Goal: Obtain resource: Download file/media

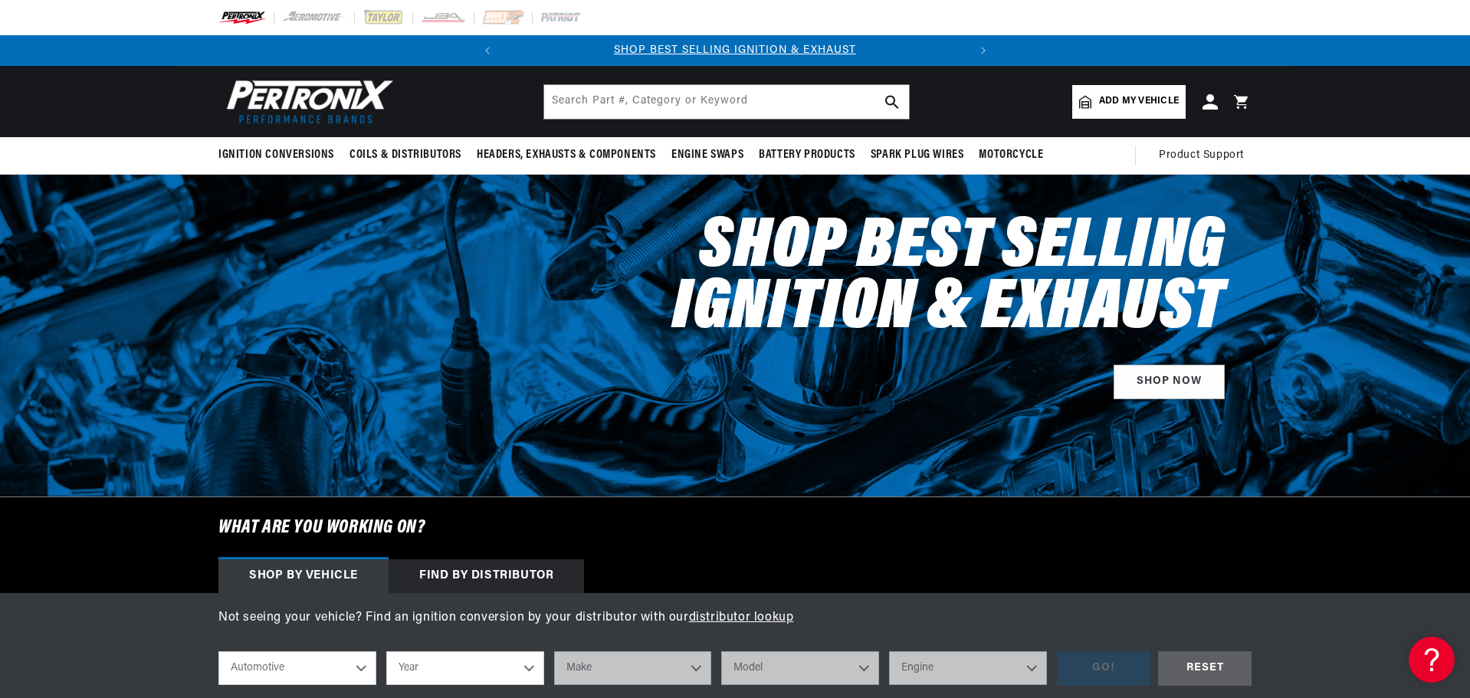
click at [439, 567] on div "Find by Distributor" at bounding box center [485, 576] width 195 height 34
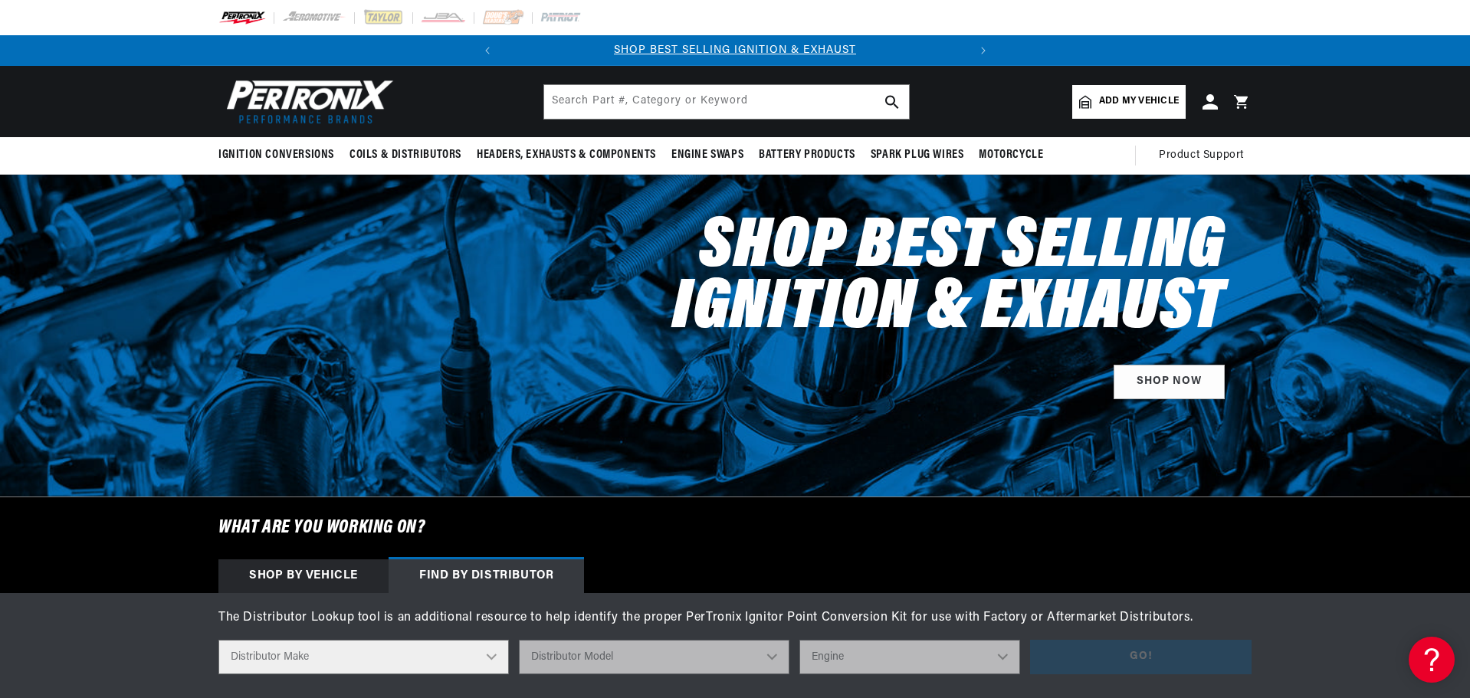
scroll to position [230, 0]
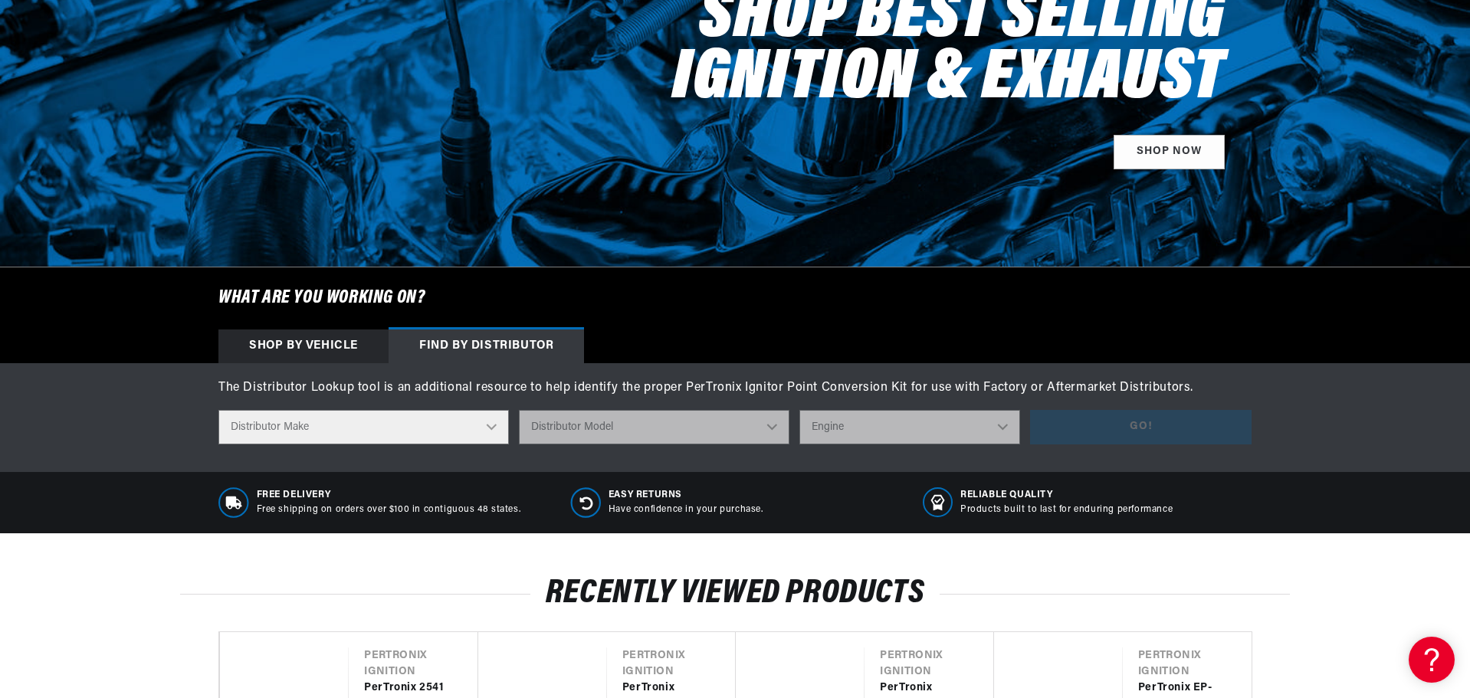
click at [305, 430] on select "Distributor Make Accel Aldon Autolite Bosch Century Chrysler Clark Colt Contine…" at bounding box center [363, 427] width 290 height 34
select select "Delco"
click at [218, 410] on select "Distributor Make Accel Aldon Autolite Bosch Century Chrysler Clark Colt Contine…" at bounding box center [363, 427] width 290 height 34
click at [634, 431] on select "Distributor Model 660 661 663 4145 6490 30137 91415 383581 384258 795329 980156…" at bounding box center [654, 427] width 270 height 34
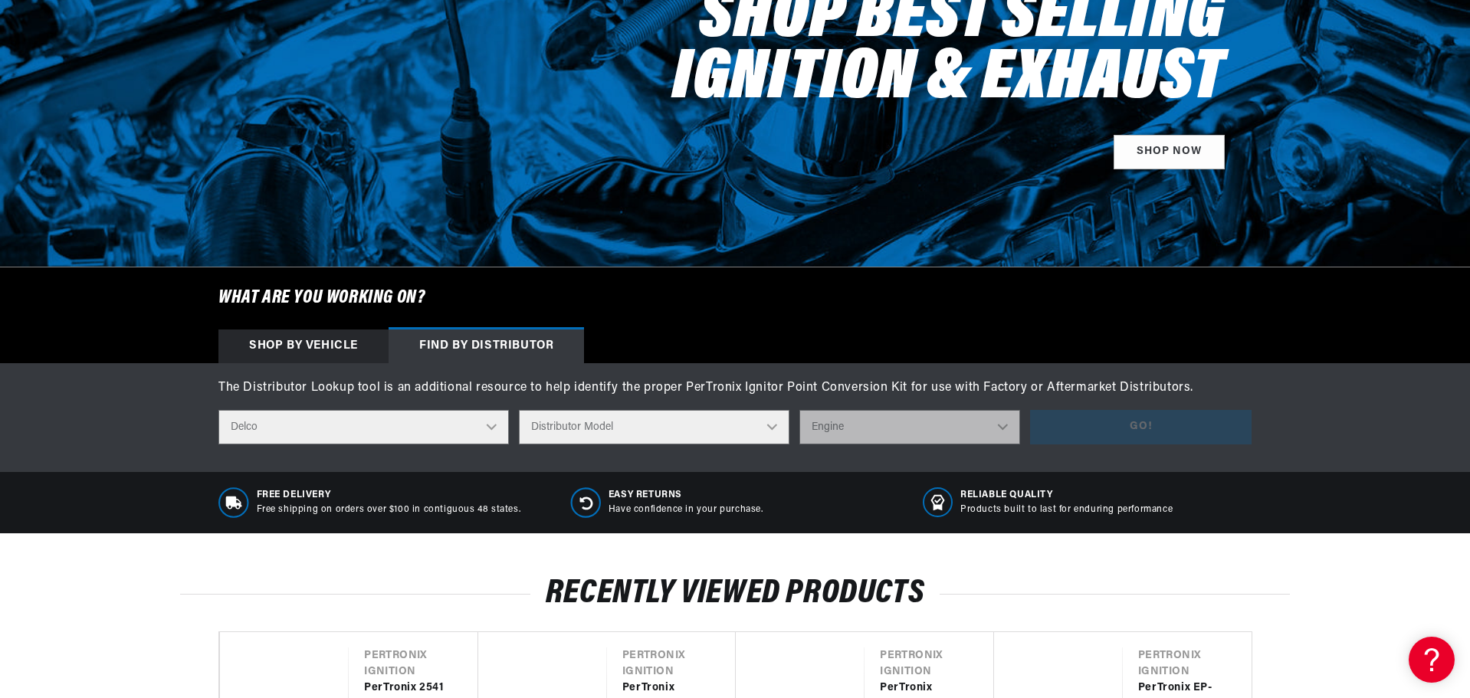
select select "659E"
click at [520, 410] on select "Distributor Model 660 661 663 4145 6490 30137 91415 383581 384258 795329 980156…" at bounding box center [654, 427] width 270 height 34
click at [901, 431] on select "Engine 0" at bounding box center [909, 427] width 221 height 34
click at [882, 421] on select "Engine 0" at bounding box center [909, 427] width 221 height 34
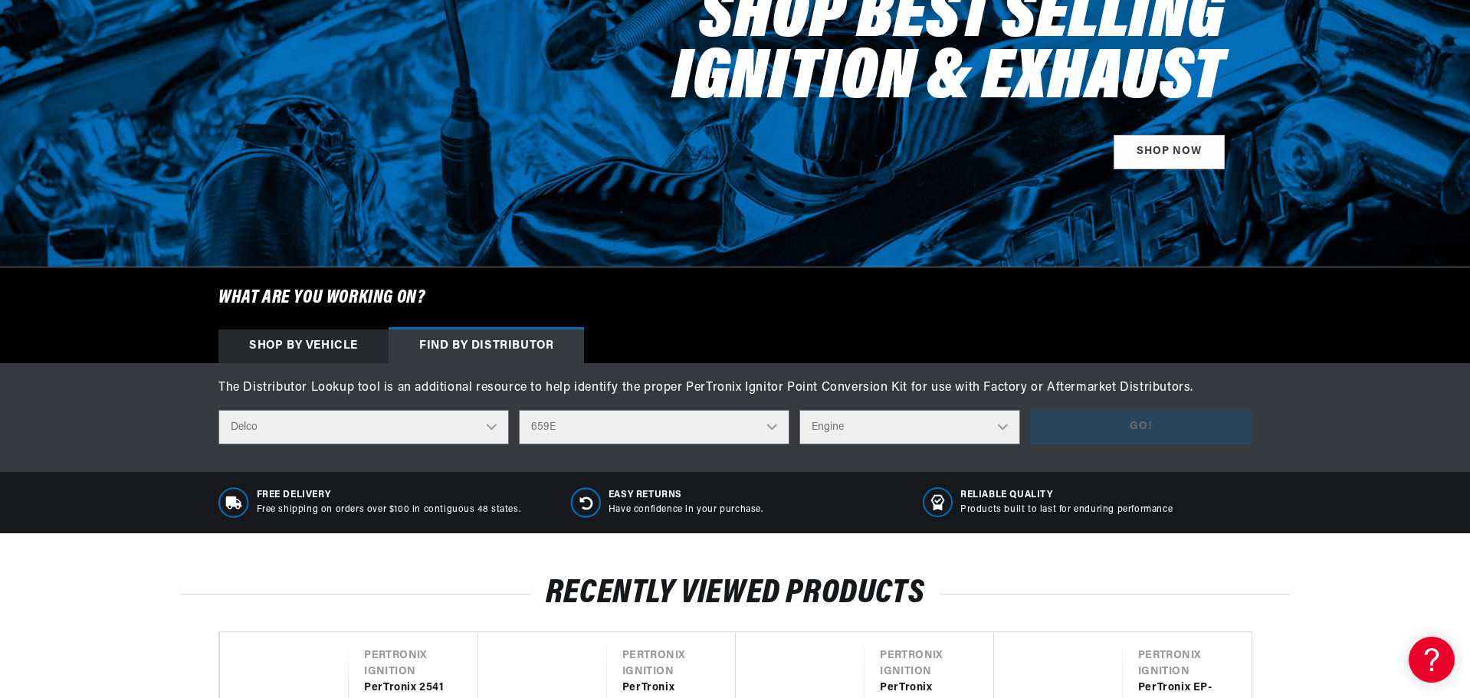
drag, startPoint x: 876, startPoint y: 427, endPoint x: 872, endPoint y: 437, distance: 10.7
click at [876, 427] on select "Engine 0" at bounding box center [909, 427] width 221 height 34
select select "0"
click at [801, 410] on select "Engine 0" at bounding box center [909, 427] width 221 height 34
click at [1077, 432] on button "Go!" at bounding box center [1140, 427] width 221 height 34
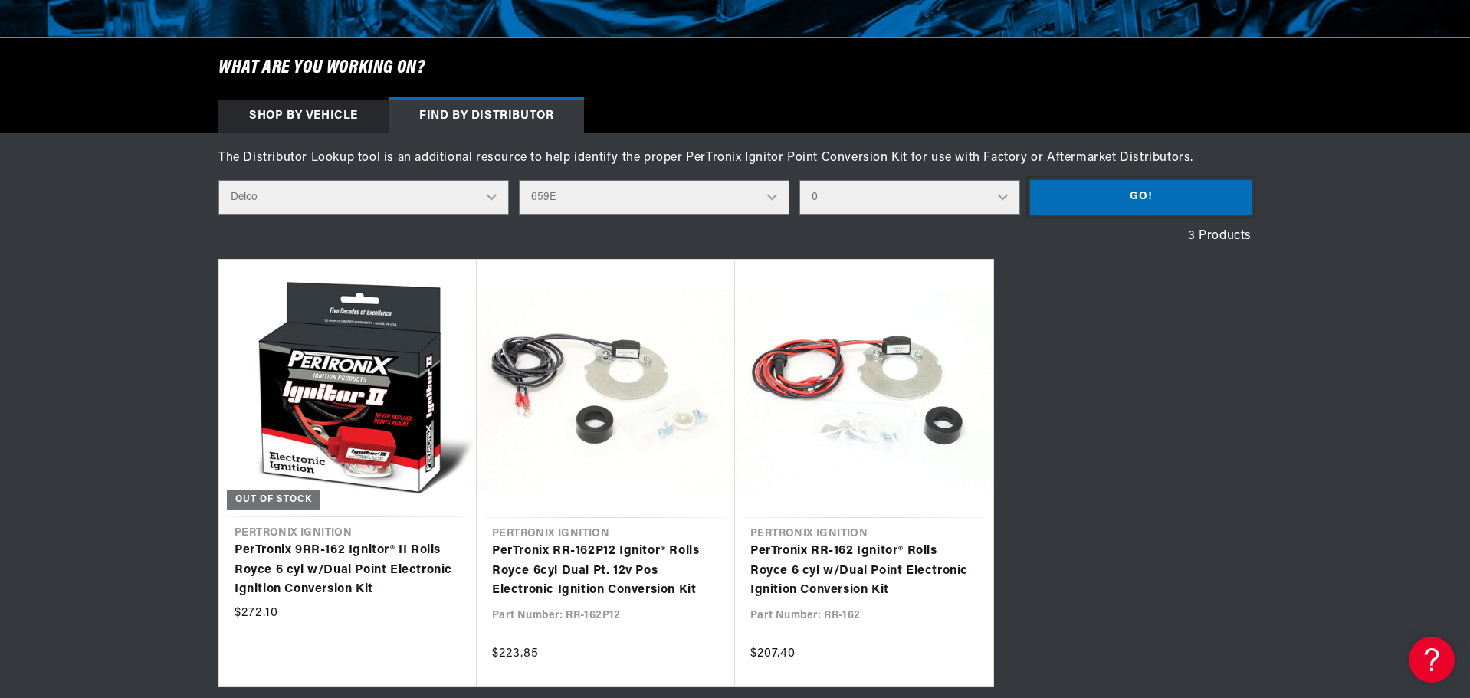
scroll to position [0, 0]
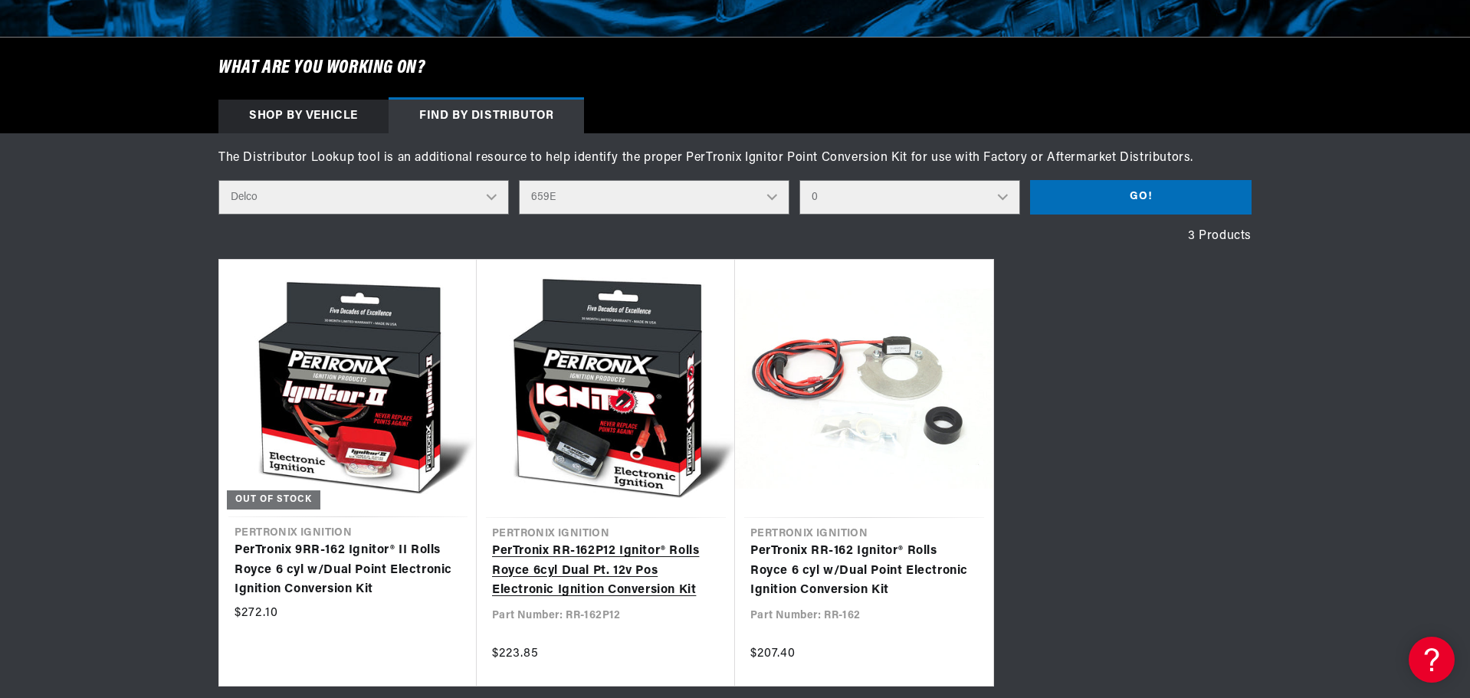
click at [655, 542] on link "PerTronix RR-162P12 Ignitor® Rolls Royce 6cyl Dual Pt. 12v Pos Electronic Ignit…" at bounding box center [606, 571] width 228 height 59
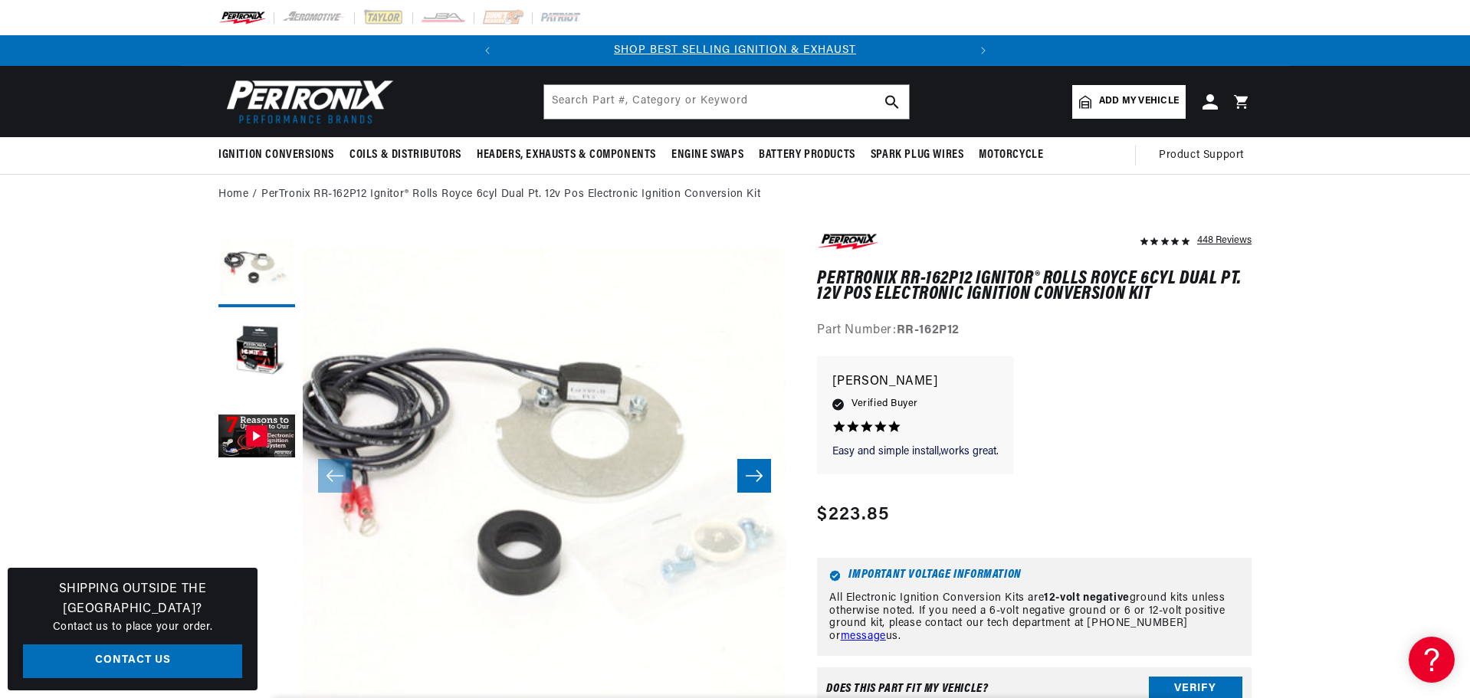
click at [759, 477] on icon "Slide right" at bounding box center [754, 475] width 18 height 15
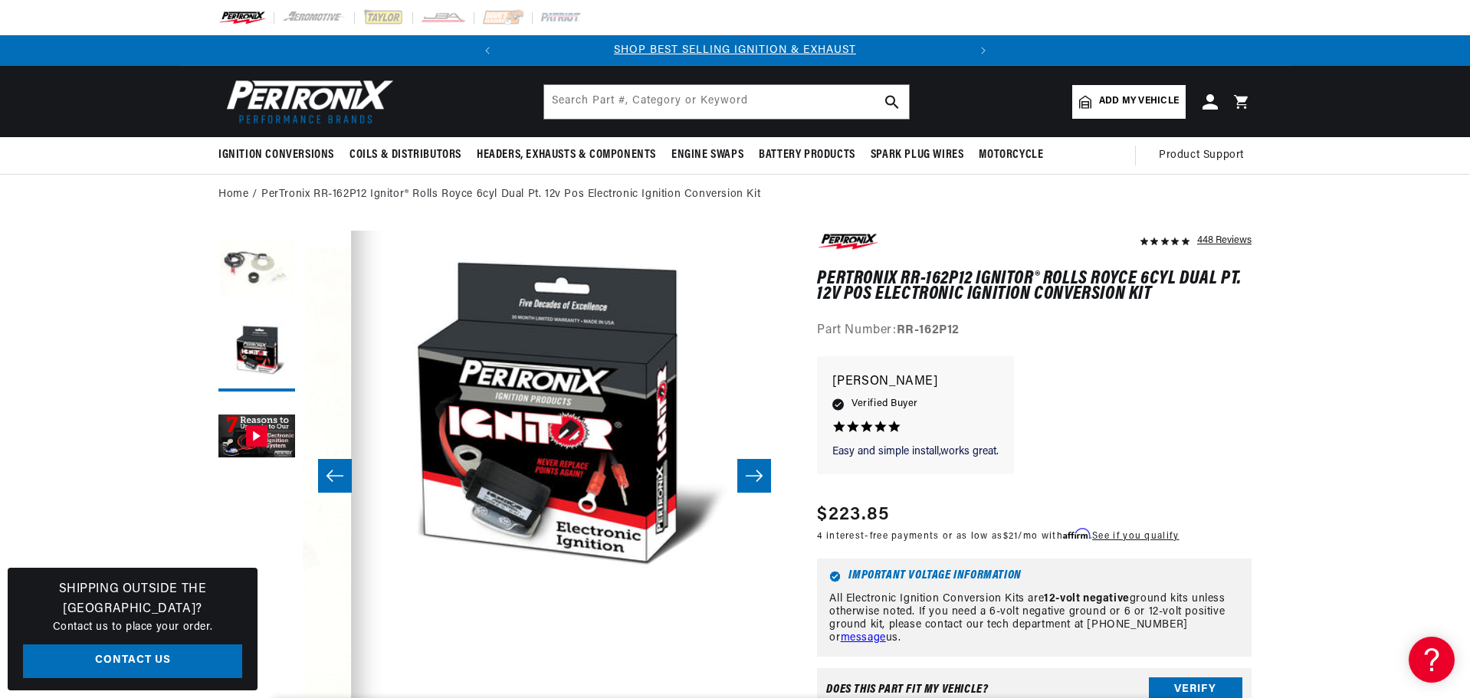
click at [340, 470] on icon "Slide left" at bounding box center [335, 475] width 18 height 15
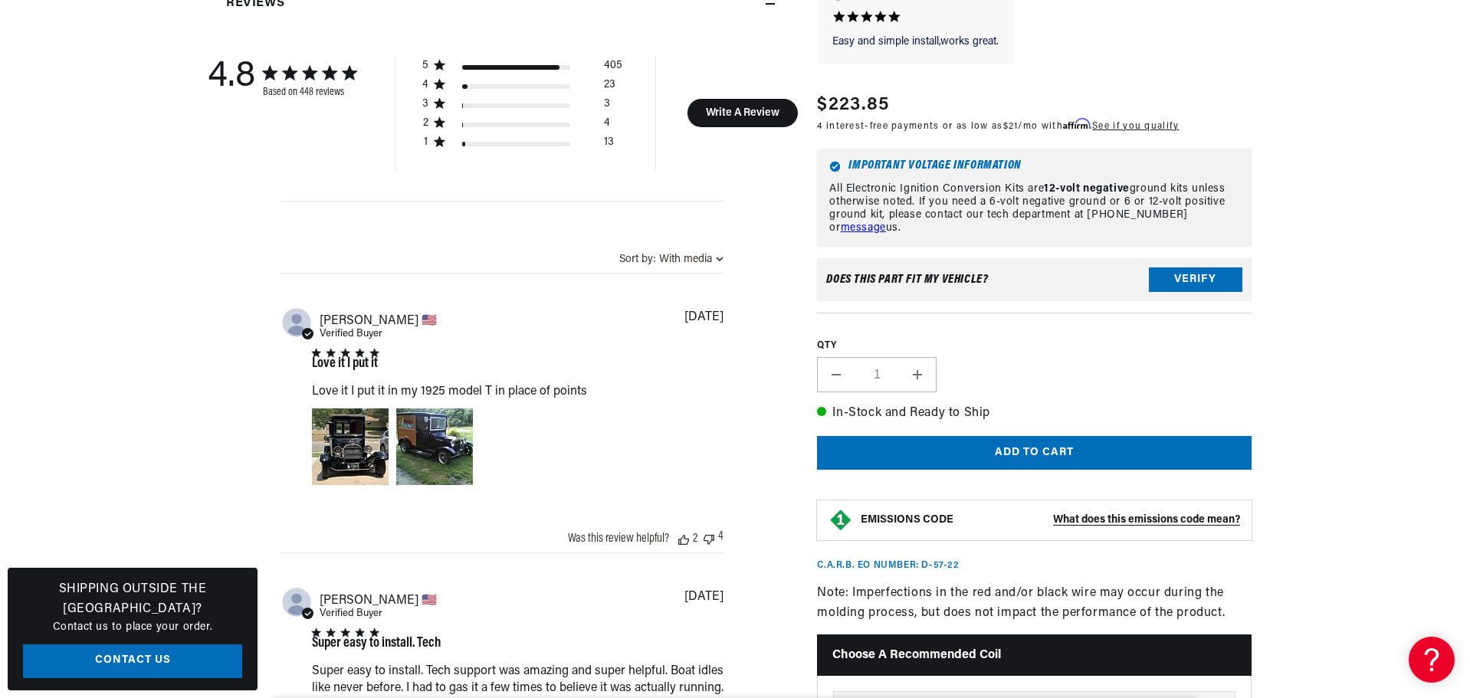
scroll to position [0, 464]
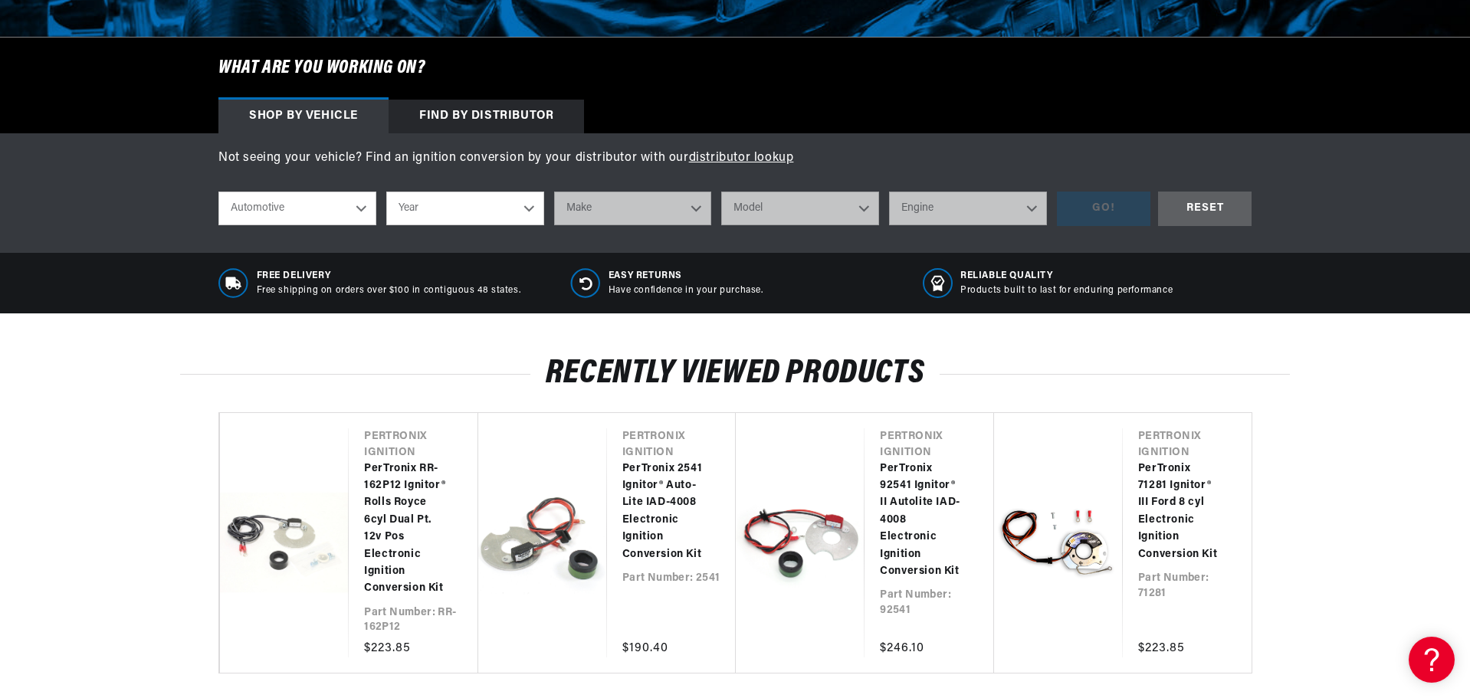
scroll to position [0, 464]
click at [497, 117] on div "Find by Distributor" at bounding box center [485, 117] width 195 height 34
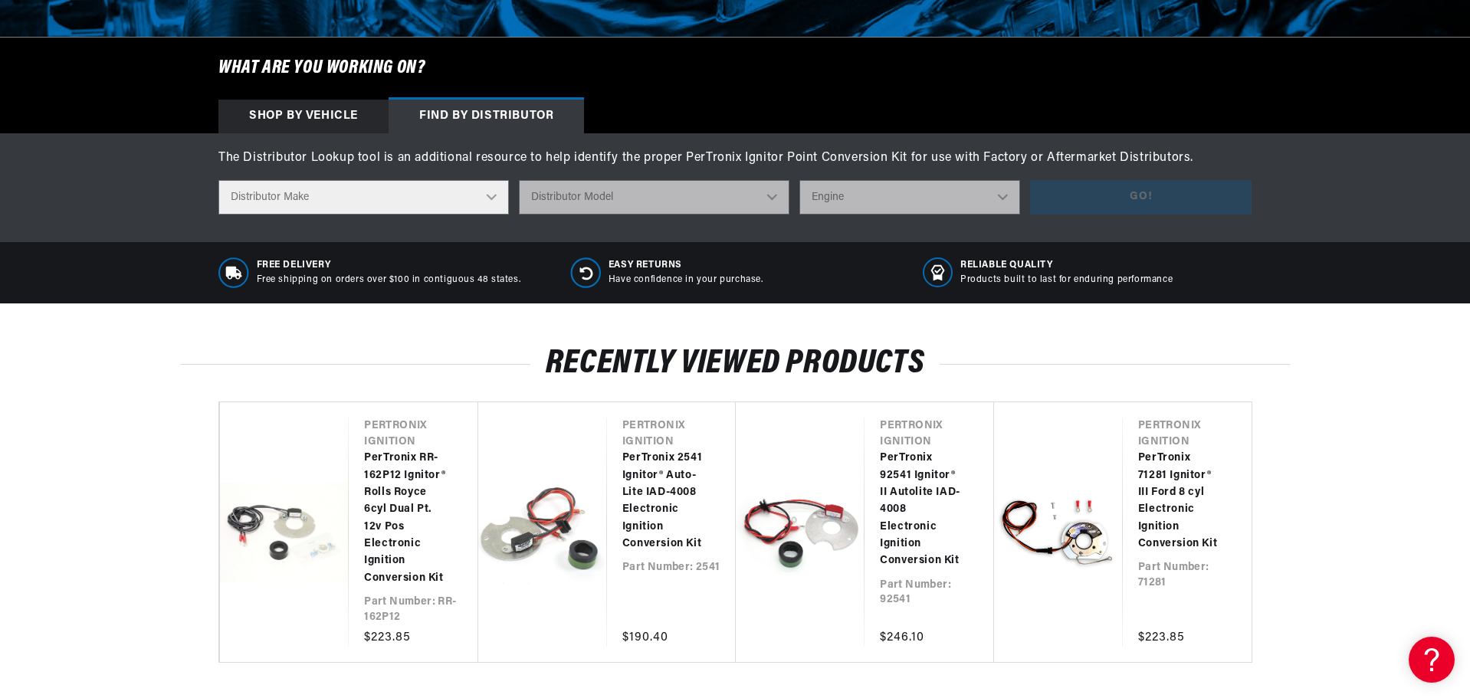
click at [434, 197] on select "Distributor Make Accel Aldon Autolite Bosch Century Chrysler Clark Colt Contine…" at bounding box center [363, 197] width 290 height 34
select select "Delco"
click at [218, 180] on select "Distributor Make Accel Aldon Autolite Bosch Century Chrysler Clark Colt Contine…" at bounding box center [363, 197] width 290 height 34
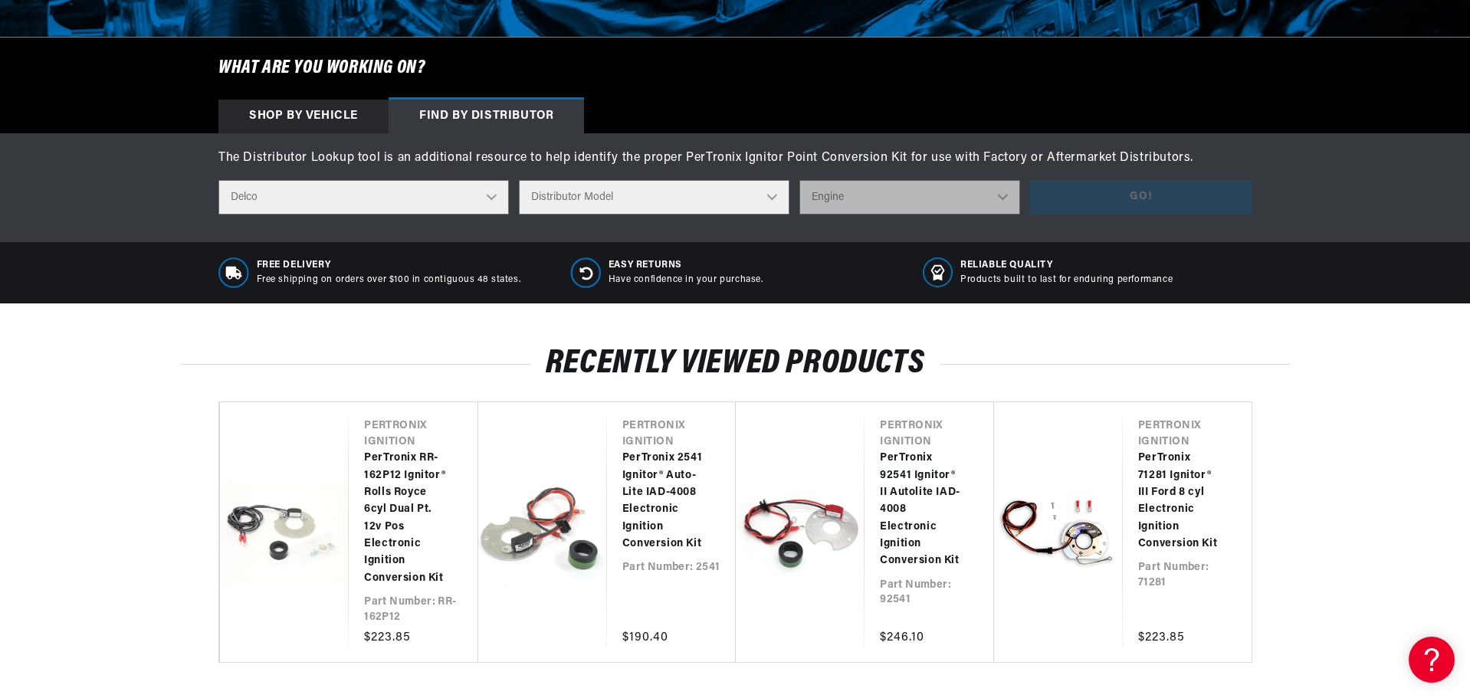
click at [624, 205] on select "Distributor Model 660 661 663 4145 6490 30137 91415 383581 384258 795329 980156…" at bounding box center [654, 197] width 270 height 34
click at [520, 180] on select "Distributor Model 660 661 663 4145 6490 30137 91415 383581 384258 795329 980156…" at bounding box center [654, 197] width 270 height 34
click at [782, 204] on select "Distributor Model 660 661 663 4145 6490 30137 91415 383581 384258 795329 980156…" at bounding box center [654, 197] width 270 height 34
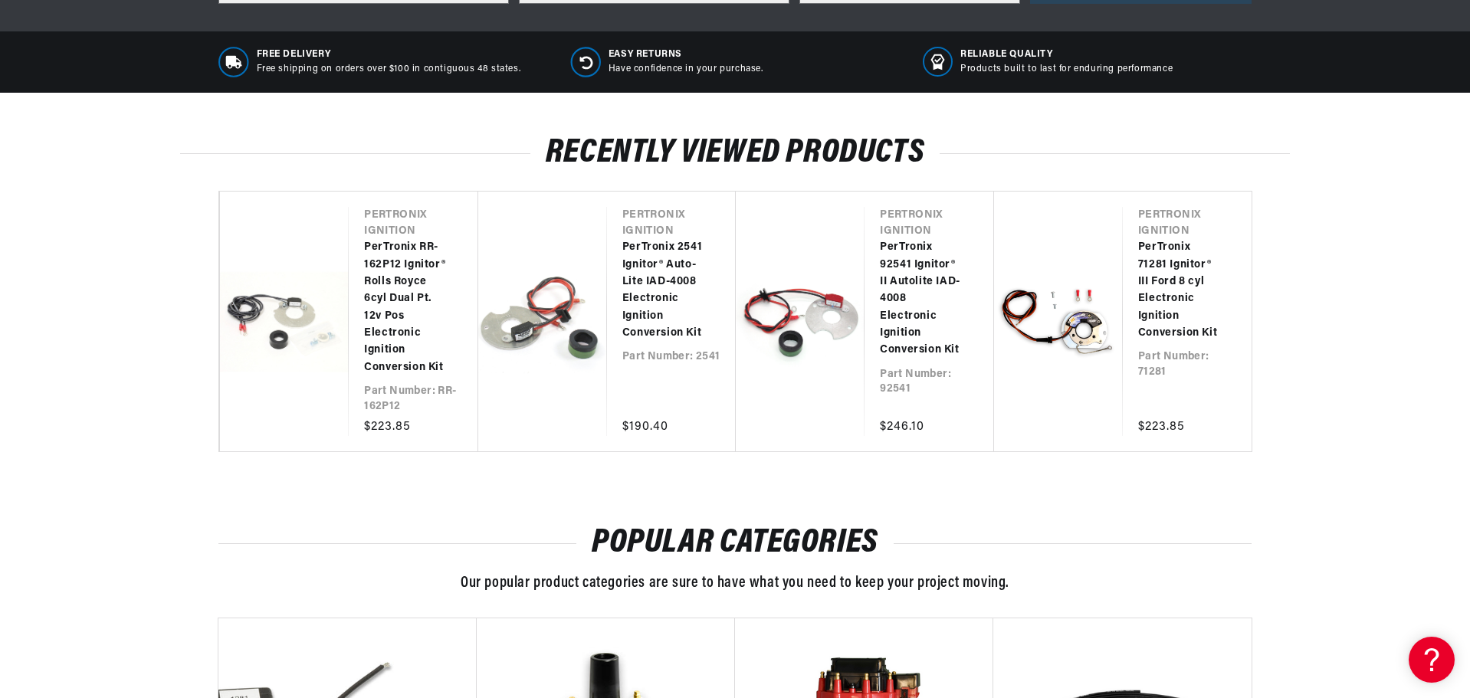
scroll to position [306, 0]
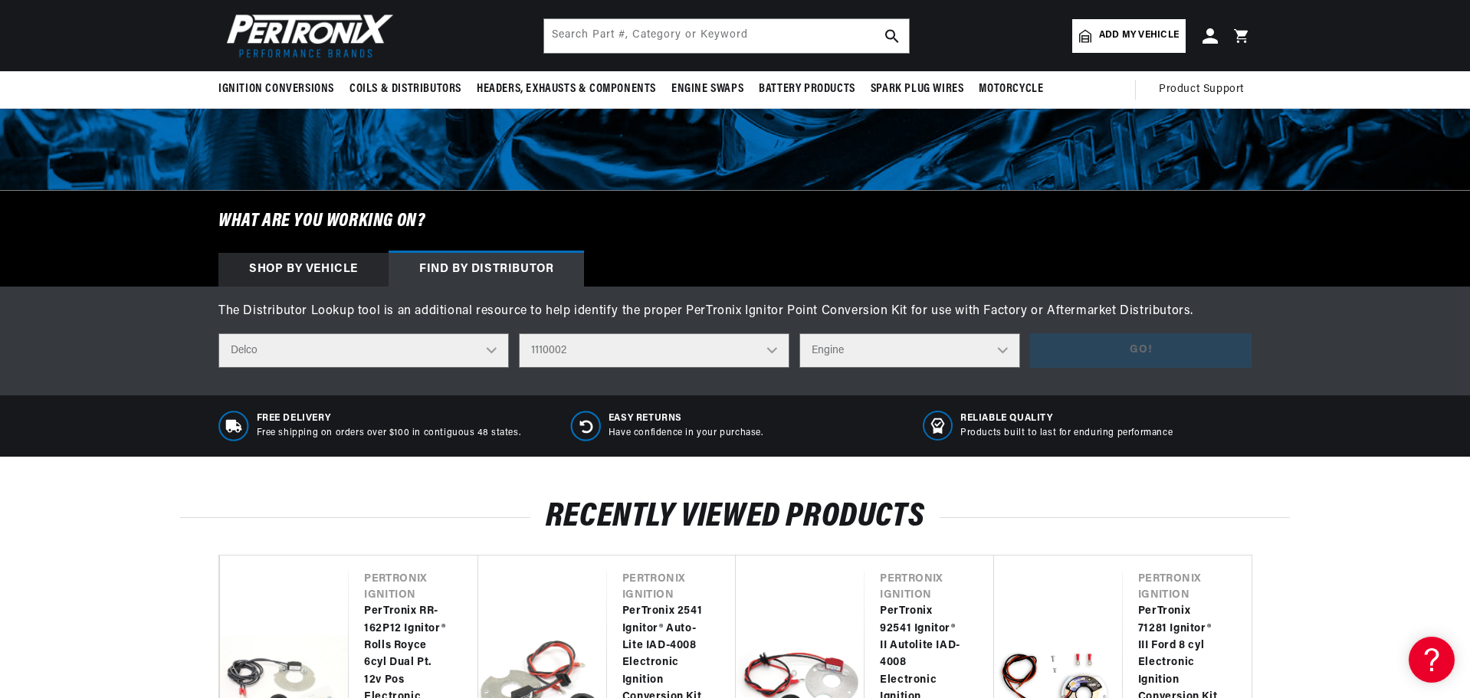
click at [748, 346] on select "Distributor Model 660 661 663 4145 6490 30137 91415 383581 384258 795329 980156…" at bounding box center [654, 350] width 270 height 34
select select "656E"
click at [520, 333] on select "Distributor Model 660 661 663 4145 6490 30137 91415 383581 384258 795329 980156…" at bounding box center [654, 350] width 270 height 34
click at [955, 351] on select "Engine 6" at bounding box center [909, 350] width 221 height 34
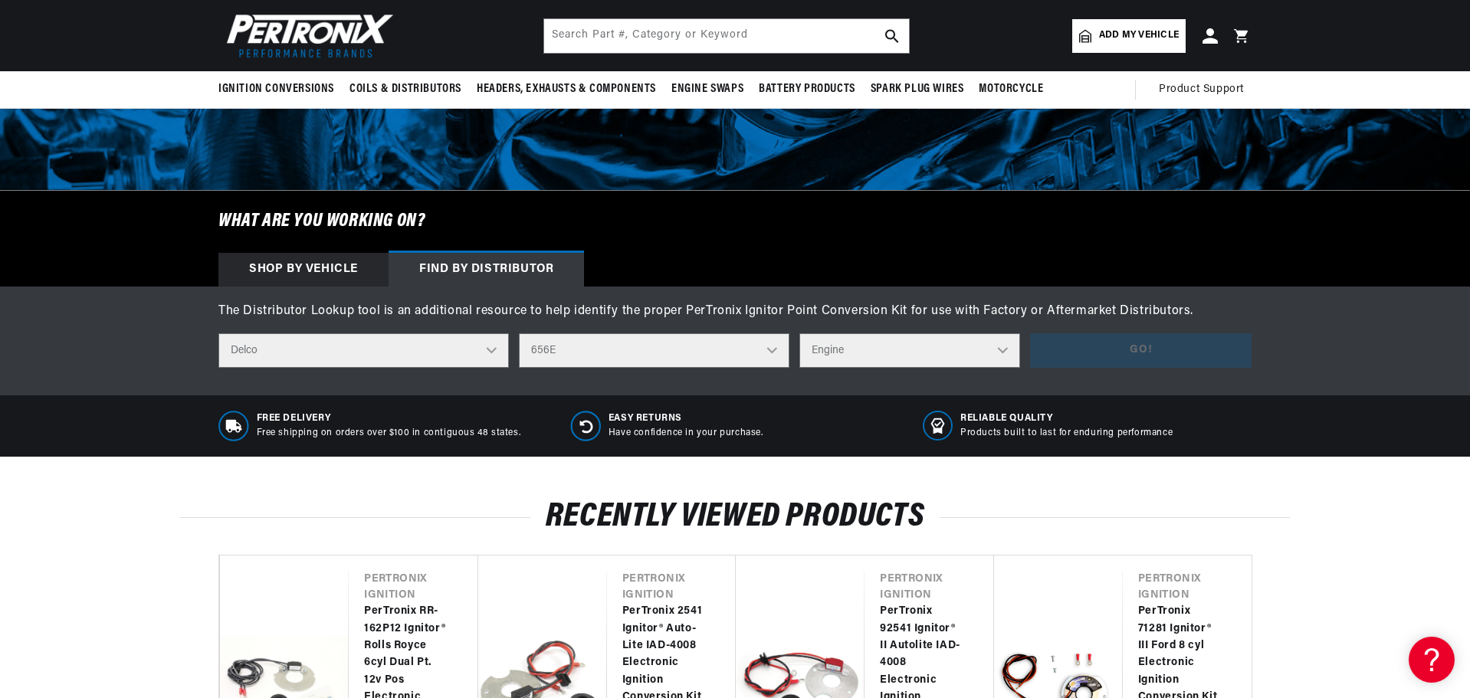
select select "6"
click at [801, 333] on select "Engine 6" at bounding box center [909, 350] width 221 height 34
click at [1080, 351] on button "Go!" at bounding box center [1140, 350] width 221 height 34
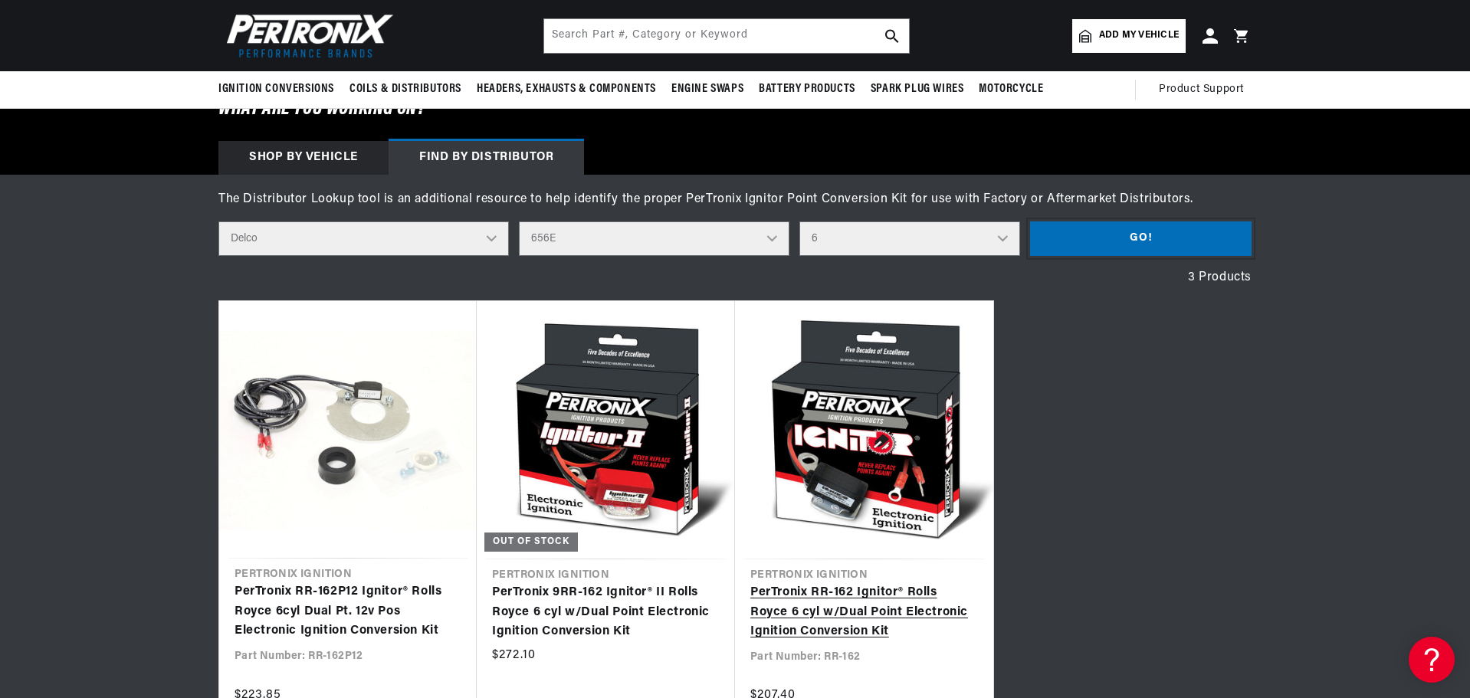
scroll to position [383, 0]
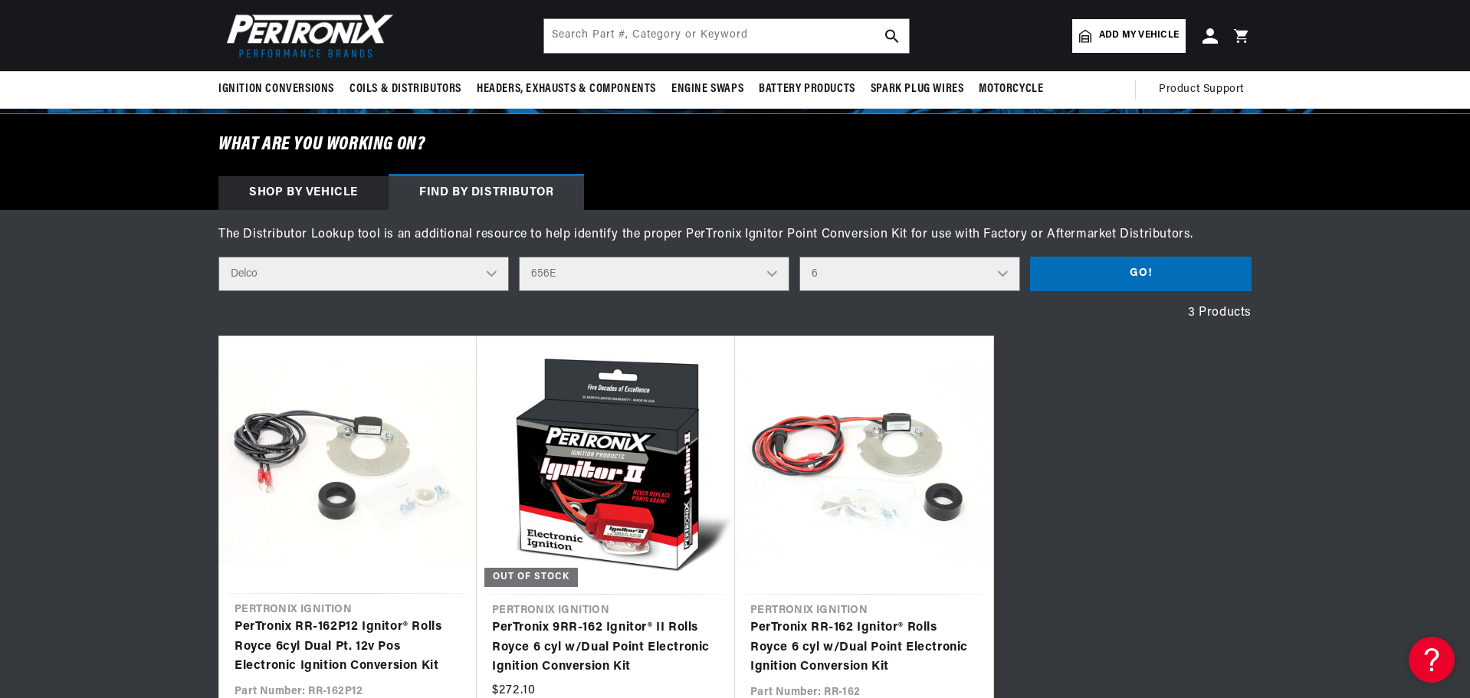
click at [628, 285] on select "Distributor Model 660 661 663 4145 6490 30137 91415 383581 384258 795329 980156…" at bounding box center [654, 274] width 270 height 34
select select "660E"
click at [520, 257] on select "Distributor Model 660 661 663 4145 6490 30137 91415 383581 384258 795329 980156…" at bounding box center [654, 274] width 270 height 34
drag, startPoint x: 1028, startPoint y: 297, endPoint x: 1015, endPoint y: 296, distance: 12.3
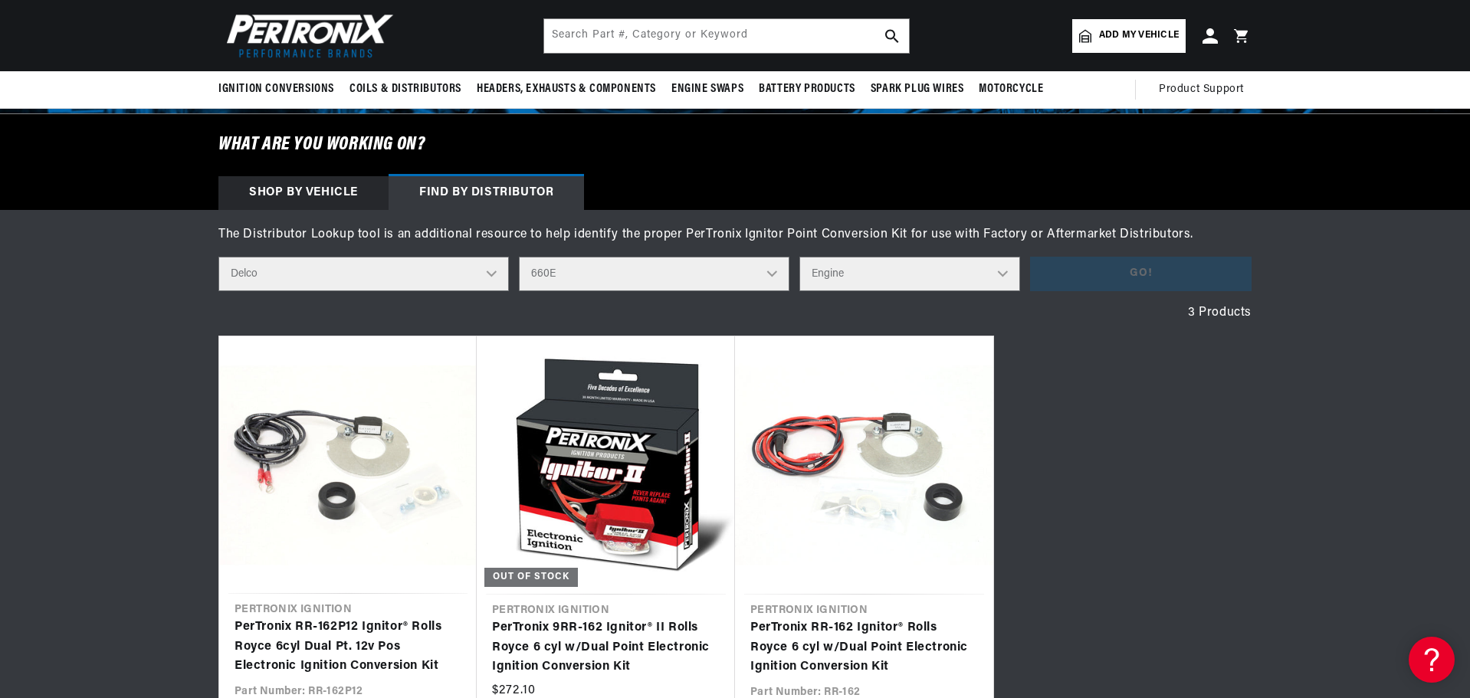
click at [1027, 296] on div "The Distributor Lookup tool is an additional resource to help identify the prop…" at bounding box center [734, 494] width 1109 height 539
click at [944, 274] on select "Engine 8" at bounding box center [909, 274] width 221 height 34
select select "8"
click at [801, 257] on select "Engine 8" at bounding box center [909, 274] width 221 height 34
click at [1145, 277] on button "Go!" at bounding box center [1140, 274] width 221 height 34
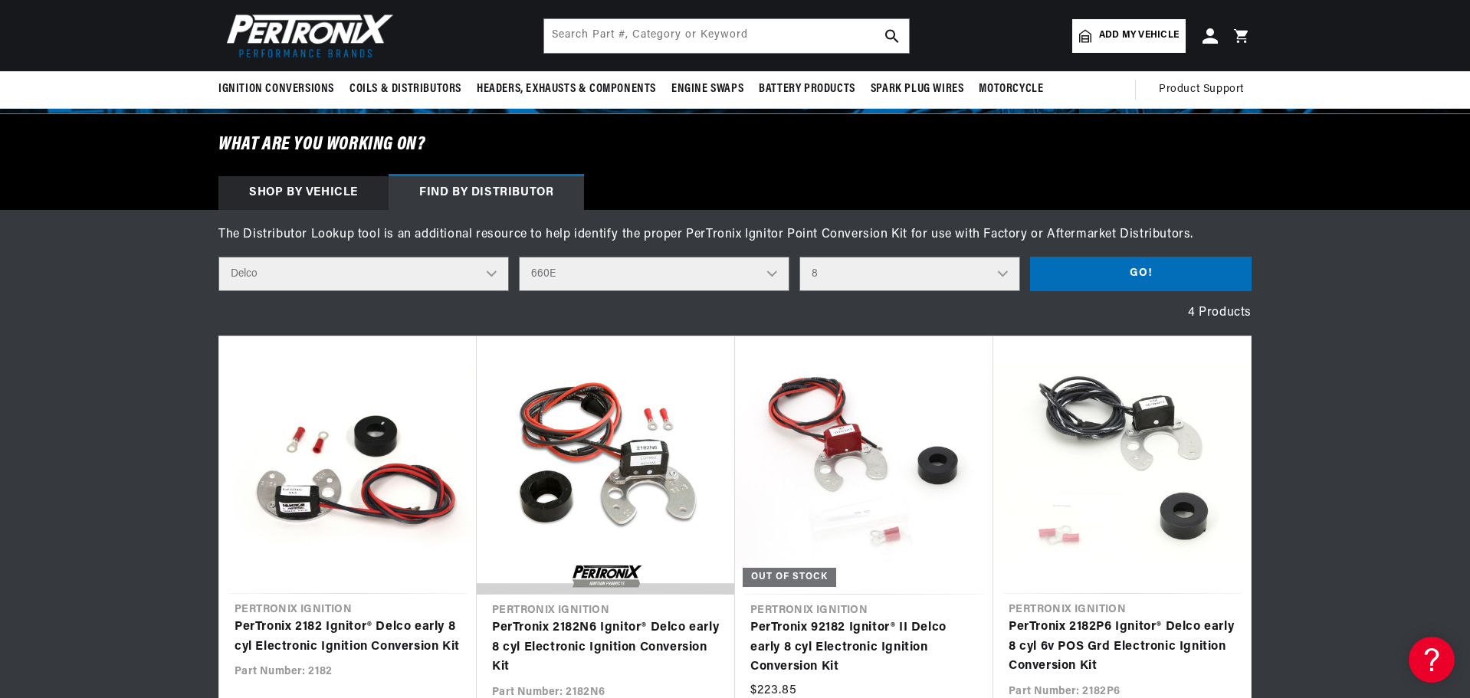
click at [642, 275] on select "Distributor Model 660 661 663 4145 6490 30137 91415 383581 384258 795329 980156…" at bounding box center [654, 274] width 270 height 34
select select "659E"
click at [520, 257] on select "Distributor Model 660 661 663 4145 6490 30137 91415 383581 384258 795329 980156…" at bounding box center [654, 274] width 270 height 34
drag, startPoint x: 971, startPoint y: 267, endPoint x: 965, endPoint y: 273, distance: 8.7
click at [968, 269] on select "Engine 0" at bounding box center [909, 274] width 221 height 34
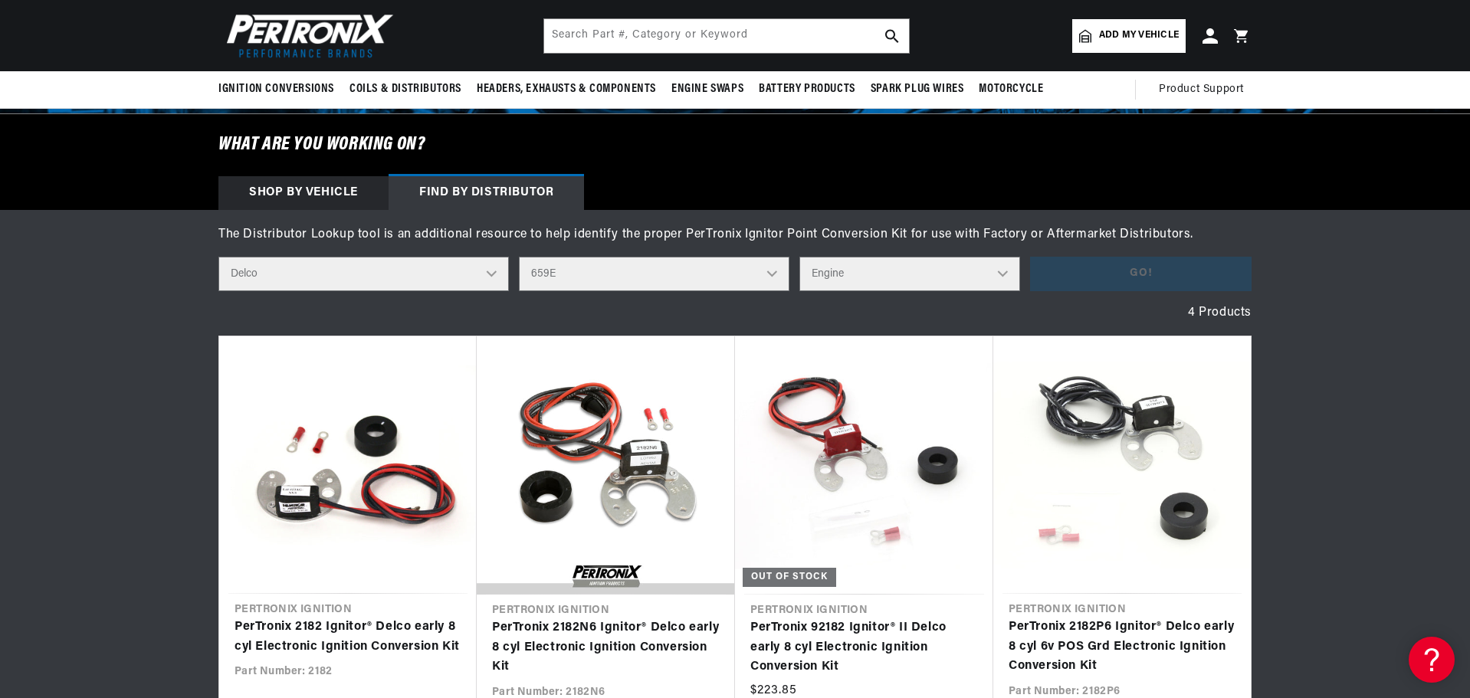
select select "0"
click at [801, 257] on select "Engine 0" at bounding box center [909, 274] width 221 height 34
click at [1101, 266] on button "Go!" at bounding box center [1140, 274] width 221 height 34
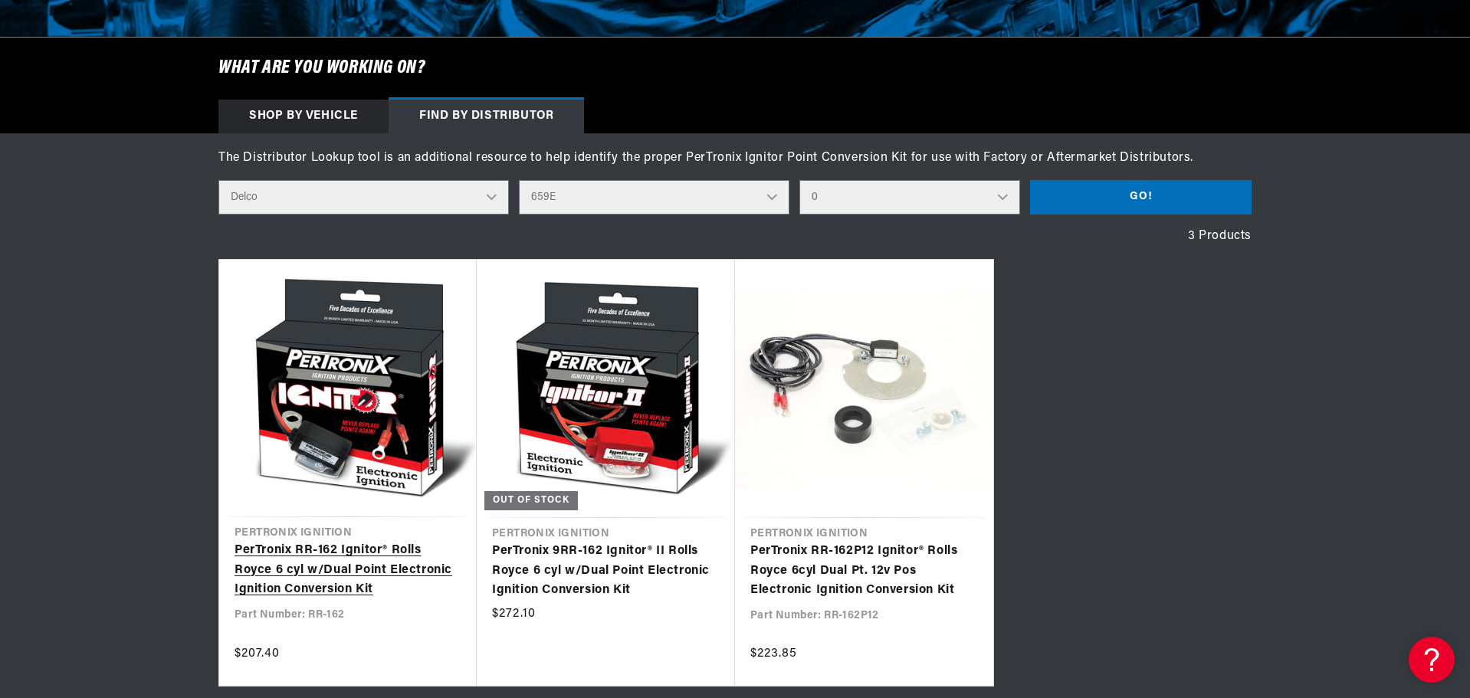
click at [300, 541] on link "PerTronix RR-162 Ignitor® Rolls Royce 6 cyl w/Dual Point Electronic Ignition Co…" at bounding box center [347, 570] width 227 height 59
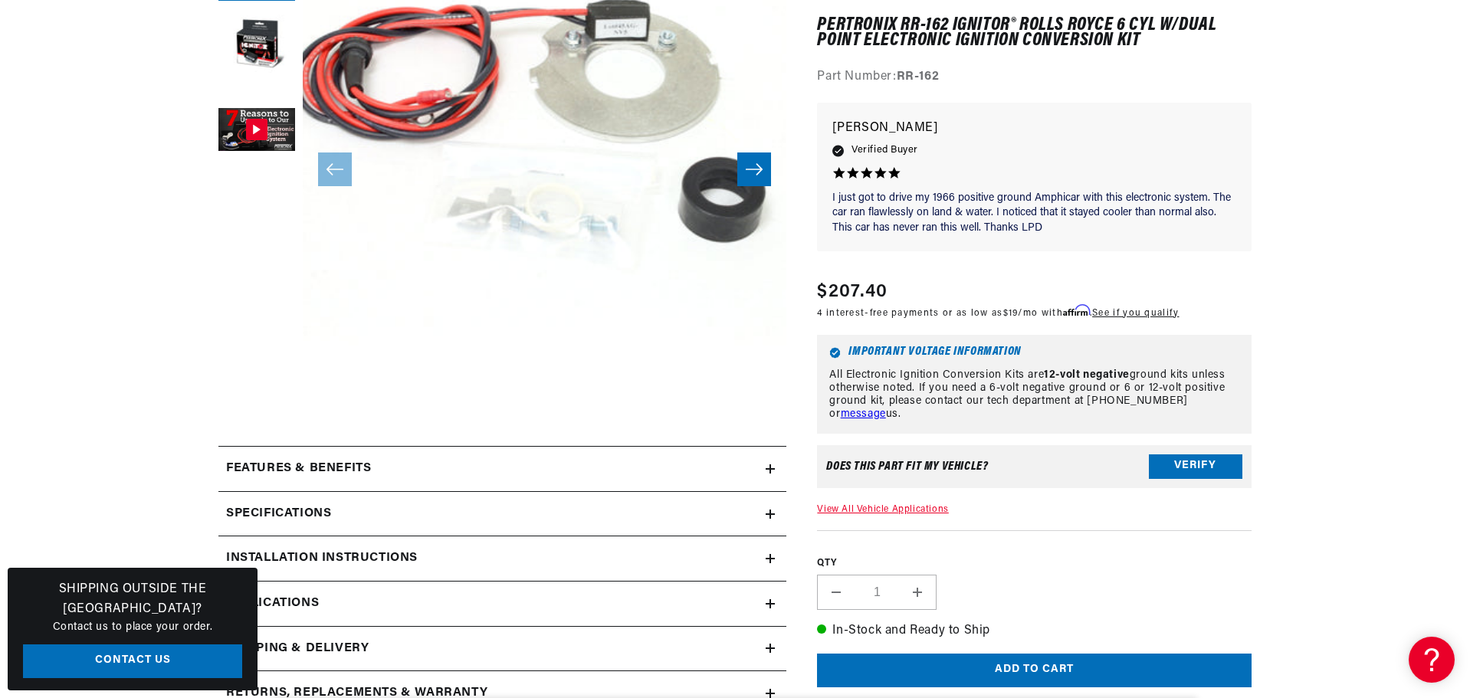
scroll to position [460, 0]
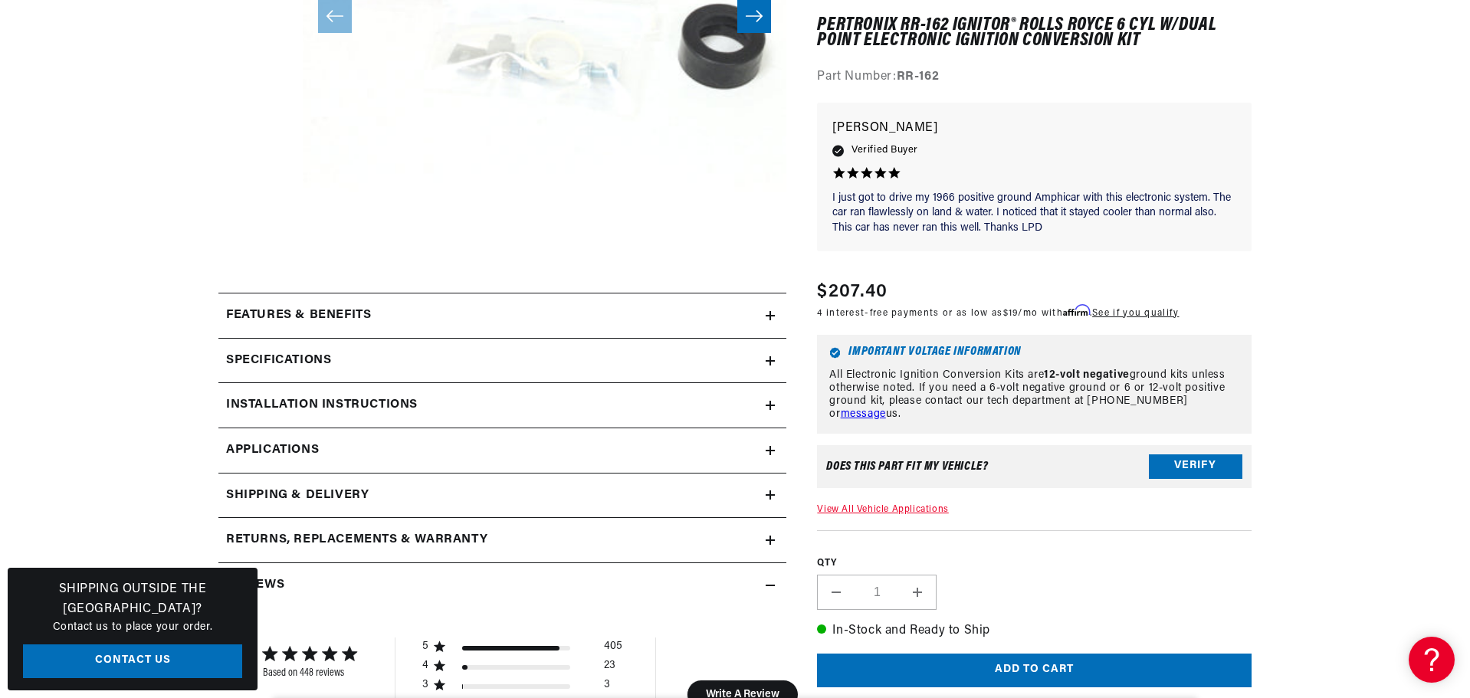
click at [387, 402] on h2 "Installation instructions" at bounding box center [322, 405] width 192 height 20
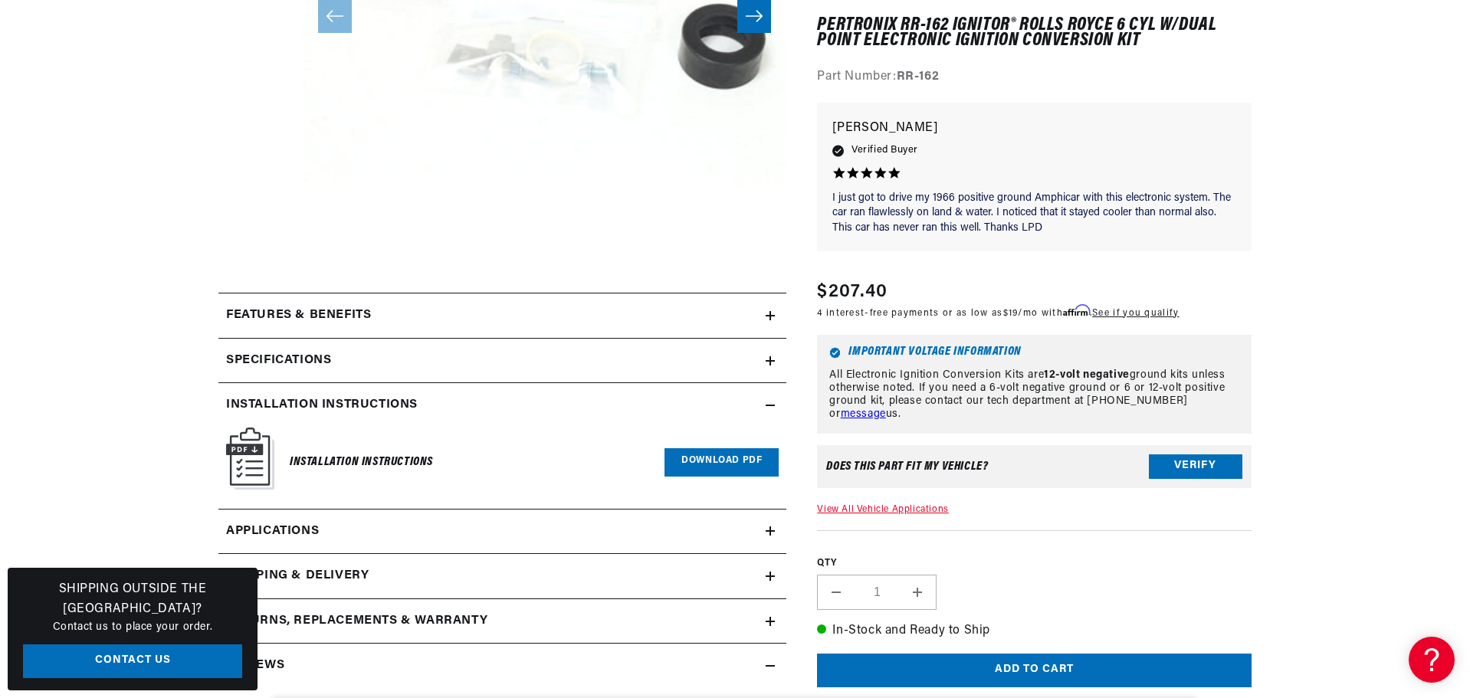
click at [744, 466] on link "Download PDF" at bounding box center [721, 462] width 114 height 28
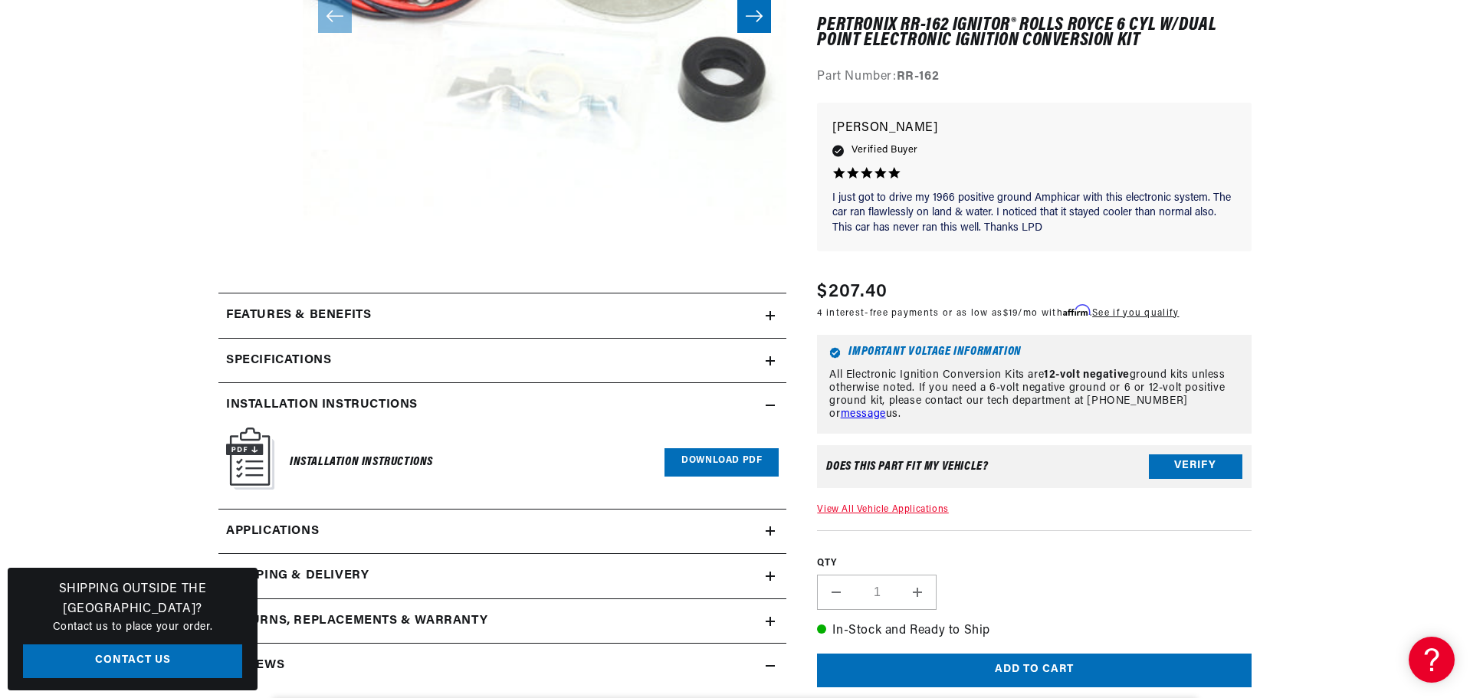
scroll to position [0, 0]
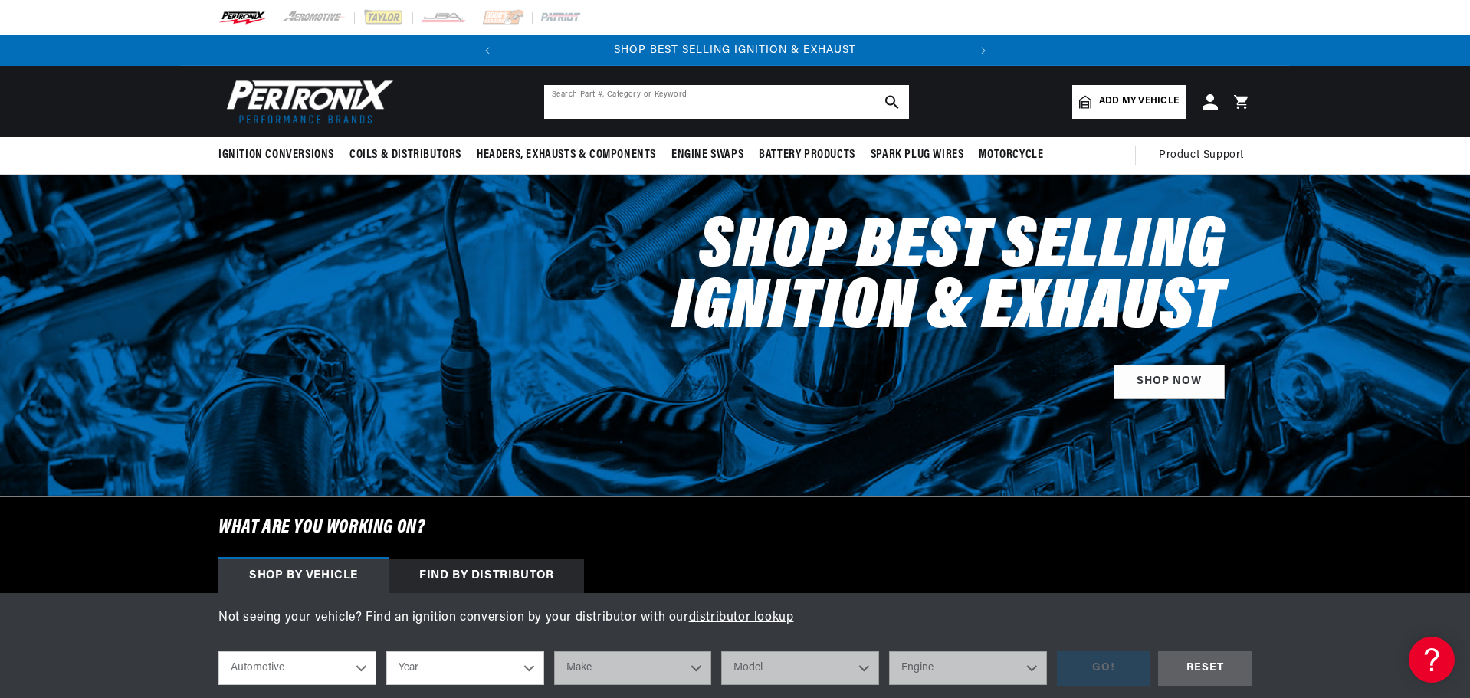
click at [605, 97] on input "text" at bounding box center [726, 102] width 365 height 34
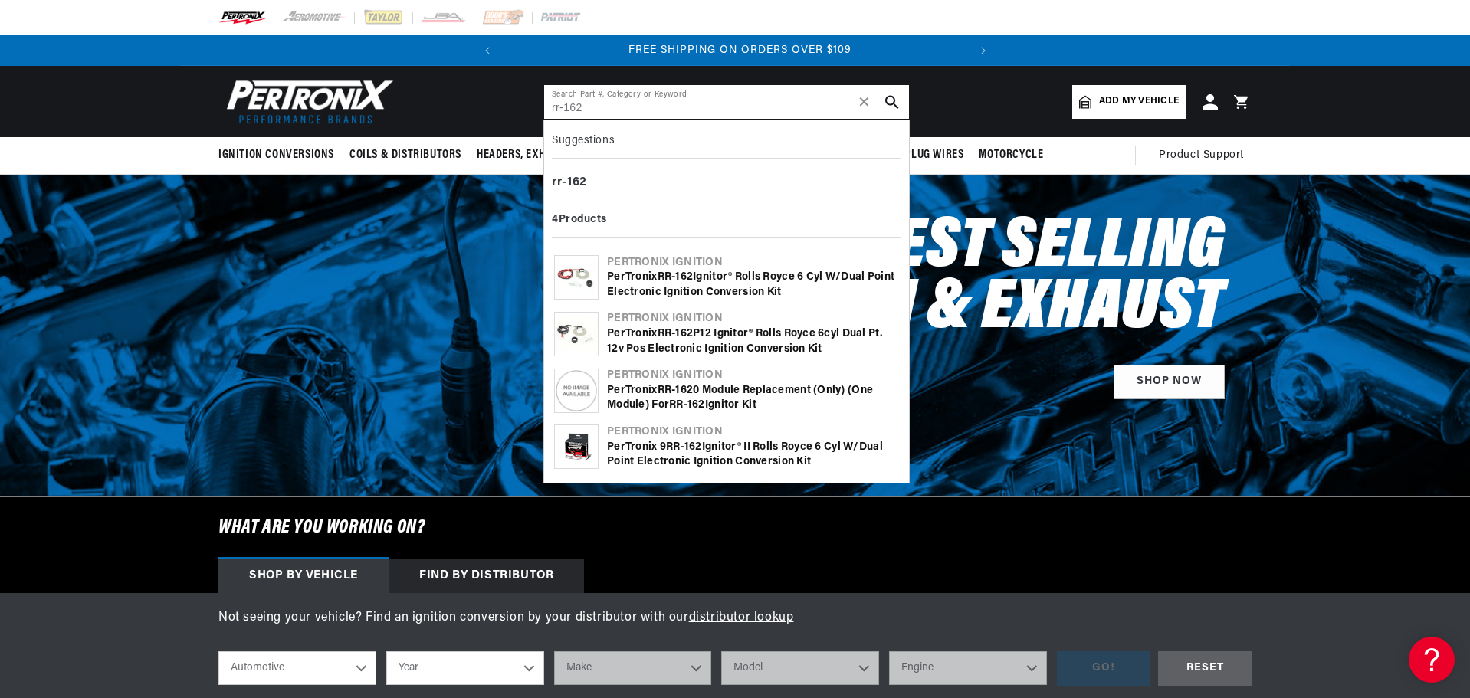
scroll to position [0, 464]
type input "rr-162"
click at [733, 331] on div "PerTronix RR - 162 P12 Ignitor® Rolls Royce 6cyl Dual Pt. 12v Pos Electronic Ig…" at bounding box center [753, 341] width 292 height 30
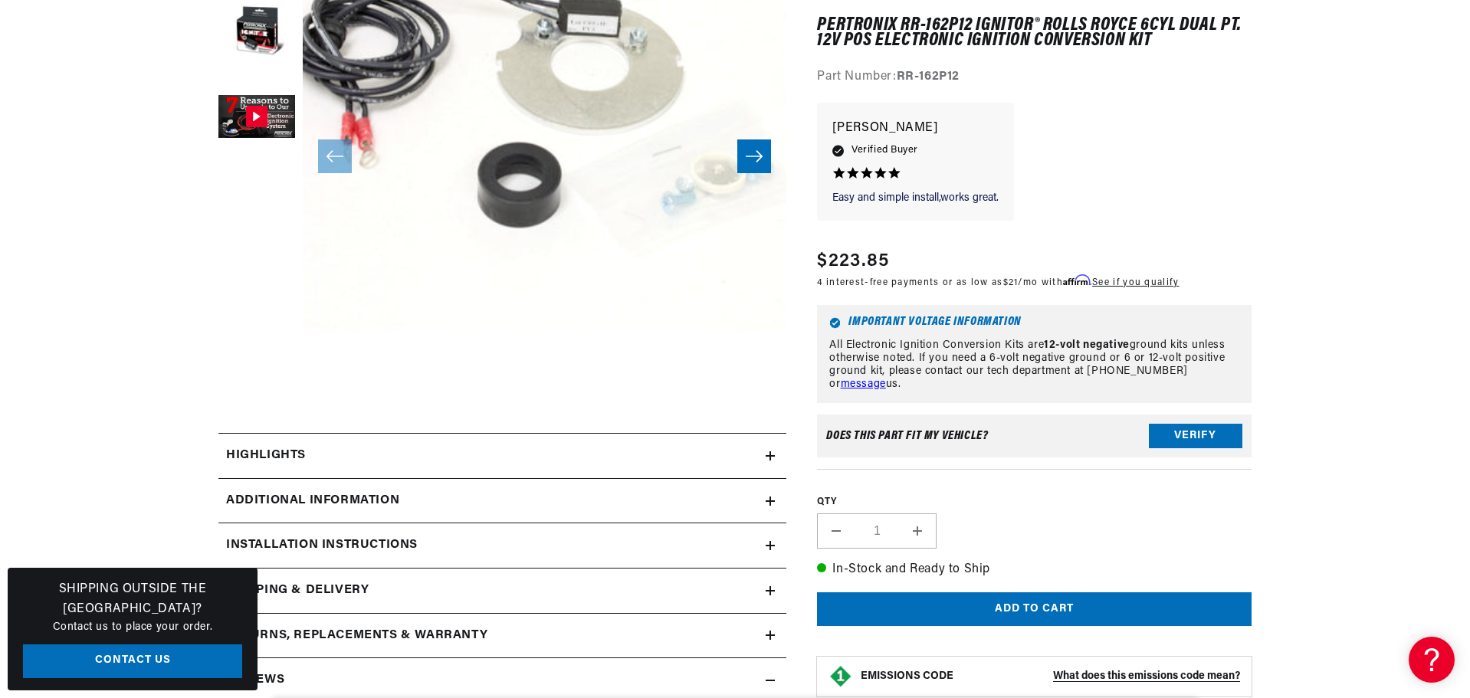
scroll to position [383, 0]
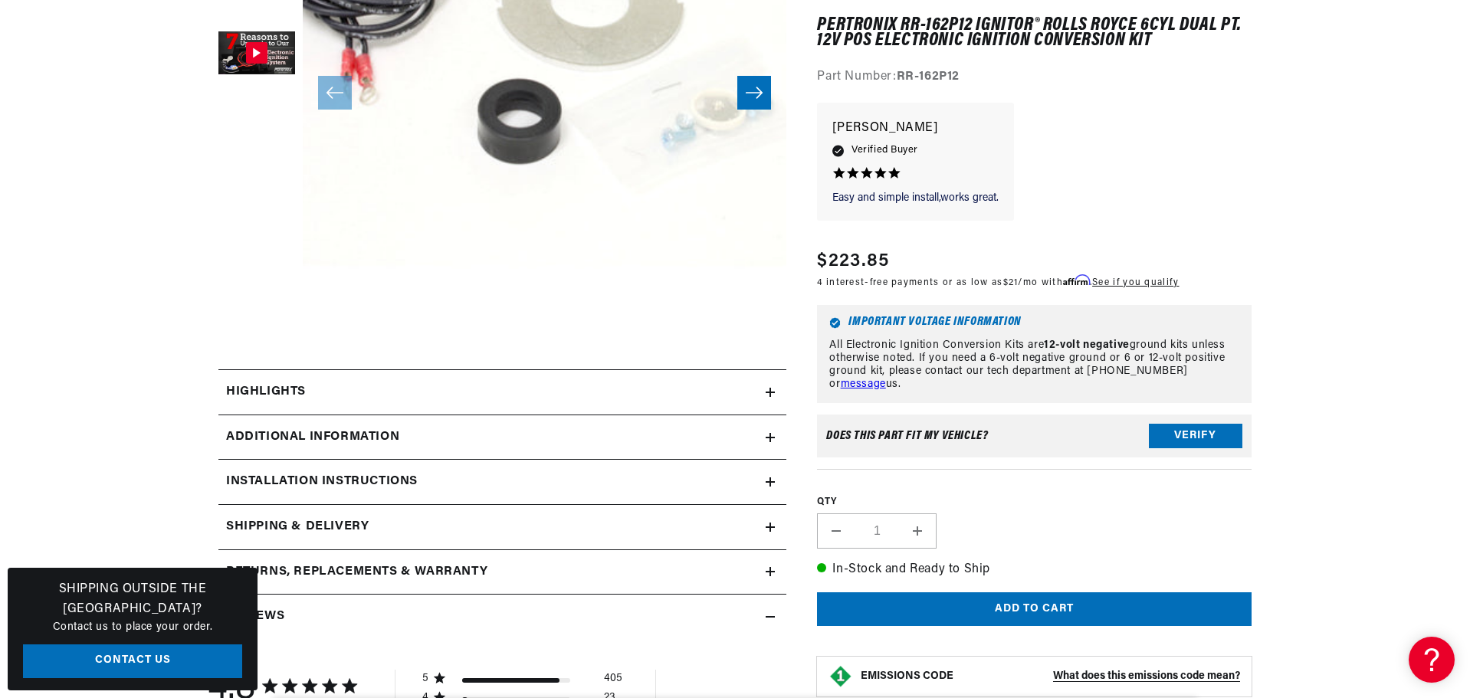
click at [447, 478] on div "Installation instructions" at bounding box center [491, 482] width 547 height 20
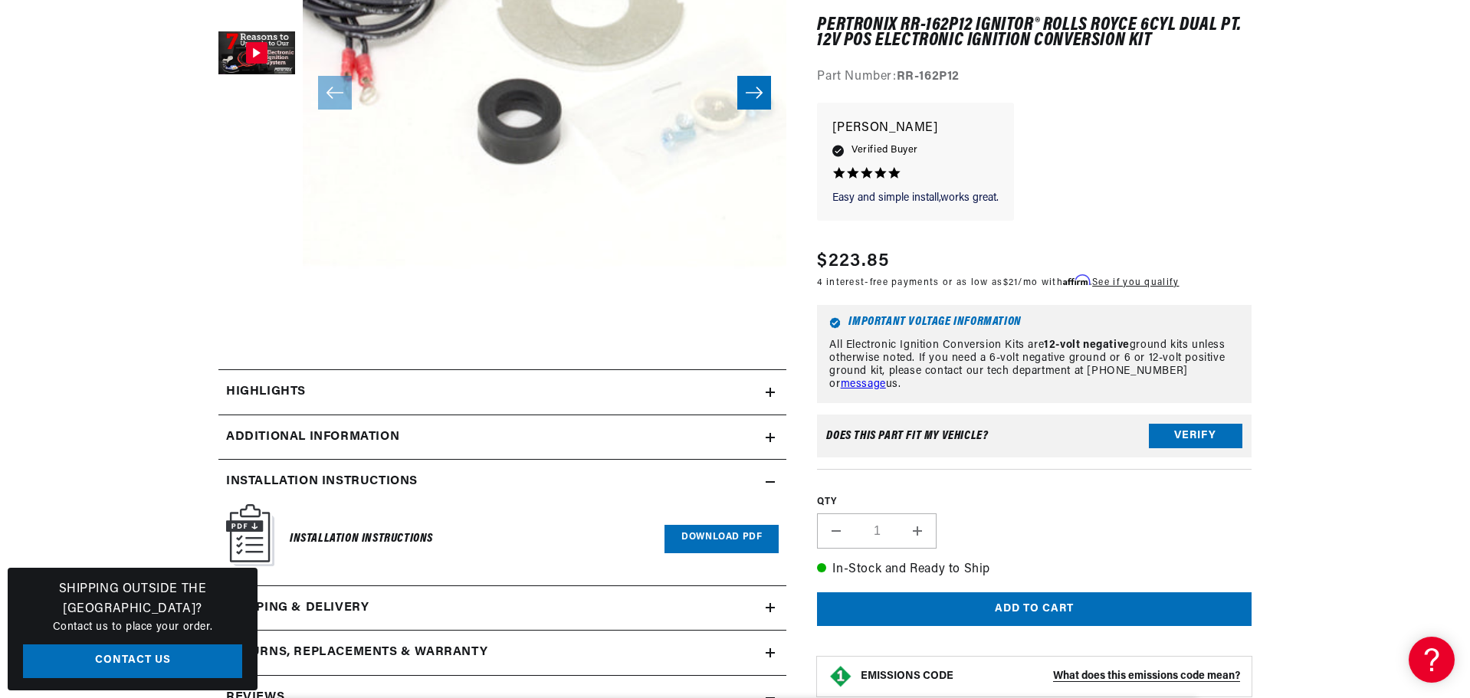
click at [697, 540] on link "Download PDF" at bounding box center [721, 539] width 114 height 28
